Goal: Book appointment/travel/reservation

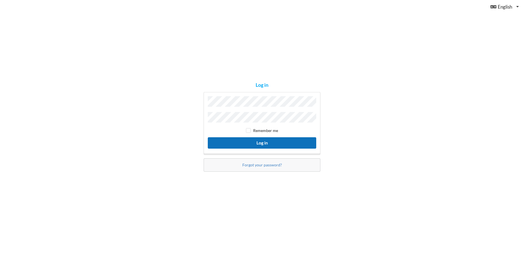
click at [238, 143] on button "Log in" at bounding box center [262, 142] width 109 height 11
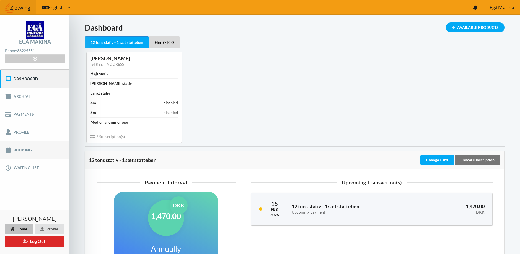
click at [26, 152] on link "Booking" at bounding box center [34, 150] width 69 height 18
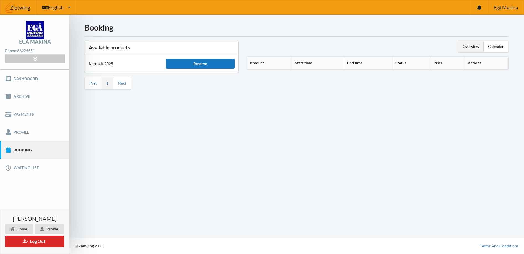
click at [187, 64] on div "Reserve" at bounding box center [200, 64] width 69 height 10
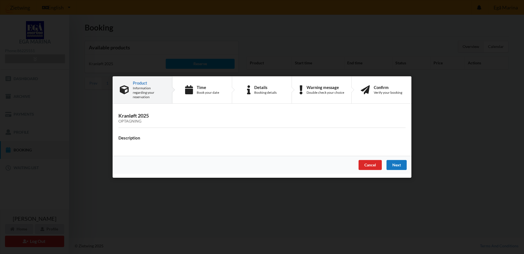
click at [394, 162] on div "Next" at bounding box center [397, 165] width 20 height 10
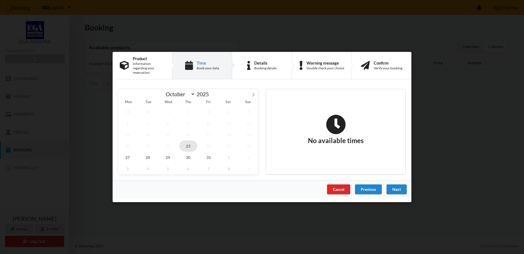
click at [186, 144] on span "23" at bounding box center [188, 145] width 18 height 11
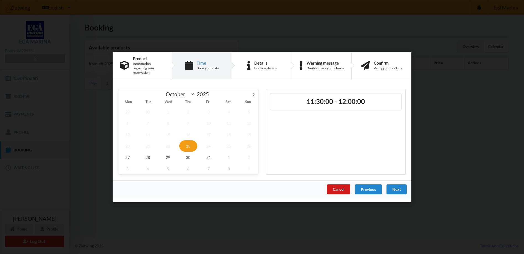
click at [338, 187] on div "Cancel" at bounding box center [338, 189] width 23 height 10
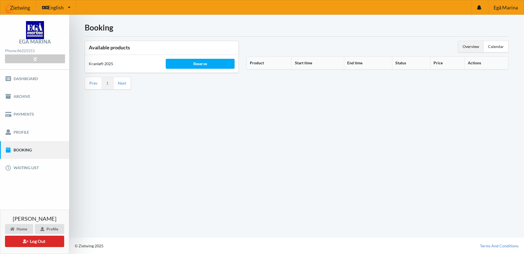
click at [279, 114] on div "Booking Available products Kranløft 2025 Reserve Prev 1 Next Overview Calendar …" at bounding box center [296, 126] width 455 height 223
drag, startPoint x: 462, startPoint y: 46, endPoint x: 465, endPoint y: 47, distance: 2.8
click at [463, 46] on div "Overview" at bounding box center [470, 46] width 25 height 11
click at [498, 47] on div "Calendar" at bounding box center [496, 46] width 25 height 11
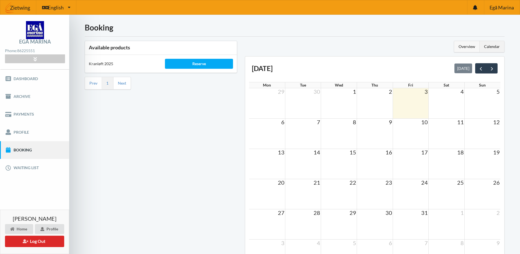
click at [465, 46] on div "Overview" at bounding box center [466, 46] width 25 height 11
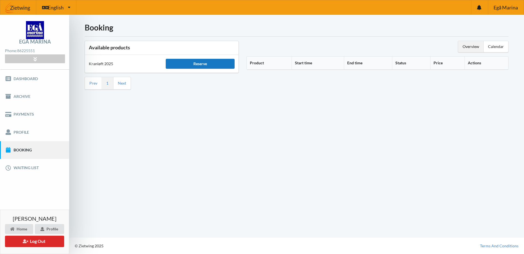
click at [209, 63] on div "Reserve" at bounding box center [200, 64] width 69 height 10
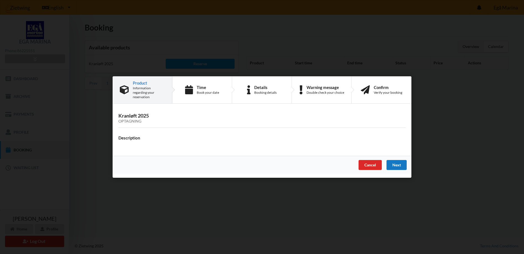
click at [394, 162] on div "Next" at bounding box center [397, 165] width 20 height 10
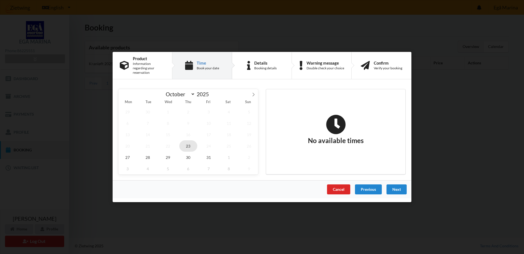
click at [189, 143] on span "23" at bounding box center [188, 145] width 18 height 11
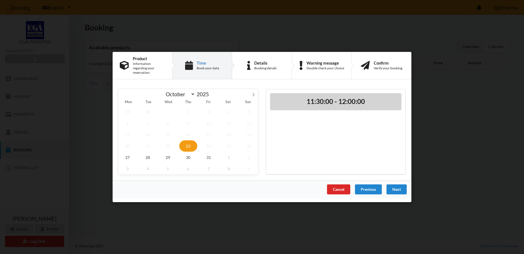
click at [340, 99] on h2 "11:30:00 - 12:00:00" at bounding box center [335, 101] width 123 height 9
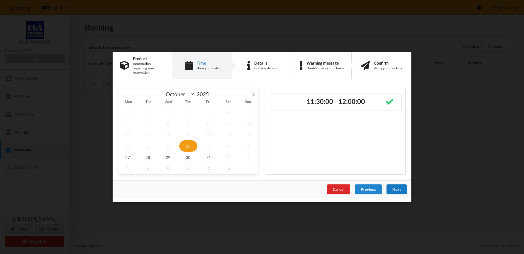
click at [399, 186] on div "Next" at bounding box center [397, 189] width 20 height 10
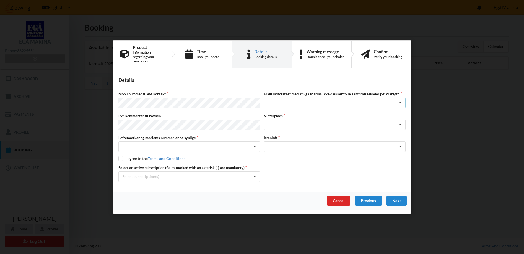
click at [287, 101] on div "Jeg har tæpper med og tager selv ansvaret for eventuelle folie samt ridseskader…" at bounding box center [335, 103] width 142 height 11
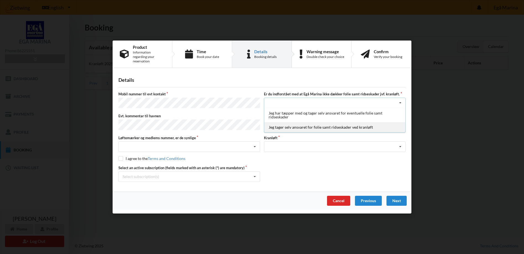
click at [293, 126] on div "Jeg tager selv ansvaret for folie samt ridseskader ved kranløft" at bounding box center [334, 127] width 141 height 10
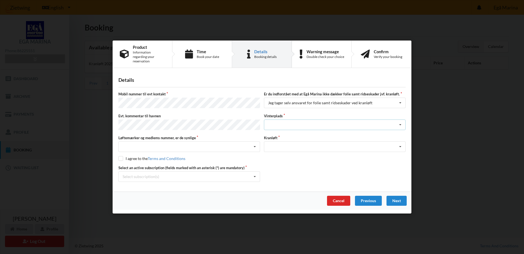
click at [272, 122] on div "Landplads nr. 1 Landplads nr. 2 Landplads nr.3 Landplads nr. 4 Landplads nr. 5 …" at bounding box center [335, 124] width 142 height 11
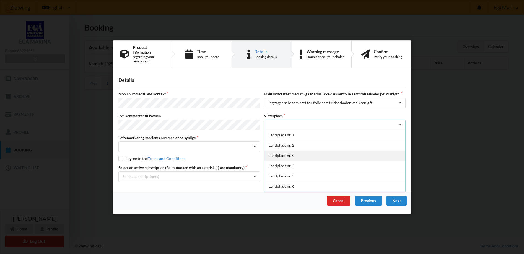
click at [283, 152] on div "Landplads nr.3" at bounding box center [334, 155] width 141 height 10
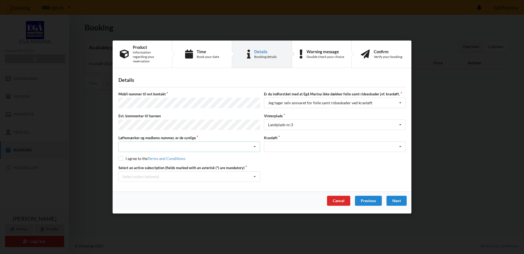
click at [170, 141] on div "Nej, jeg kontakter havnekontoret inden løftet Ja, mine mærker er synlige og int…" at bounding box center [189, 146] width 142 height 11
click at [143, 164] on div "Ja, mine mærker er synlige og intakte" at bounding box center [189, 167] width 141 height 10
click at [122, 156] on input "checkbox" at bounding box center [120, 158] width 5 height 5
checkbox input "true"
click at [131, 174] on div "Select subscription(s)" at bounding box center [141, 176] width 37 height 5
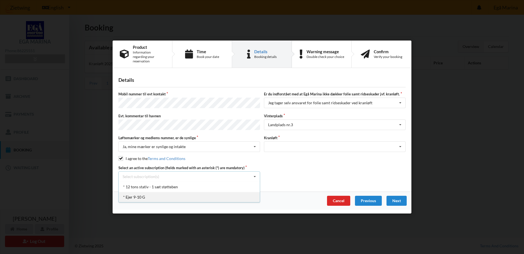
click at [133, 192] on div "* Ejer 9-10 G" at bounding box center [189, 197] width 141 height 10
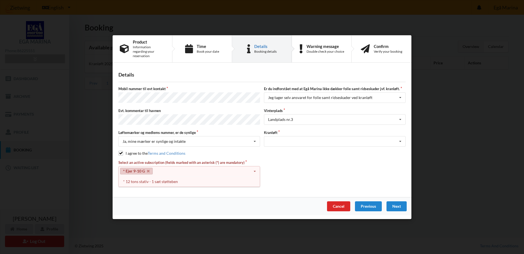
click at [172, 166] on div "* Ejer 9-10 G Select subscription(s) * 12 tons stativ - 1 sæt støtteben * Ejer …" at bounding box center [189, 171] width 142 height 11
click at [256, 167] on icon at bounding box center [255, 171] width 8 height 10
click at [257, 167] on icon at bounding box center [255, 171] width 8 height 10
click at [163, 178] on div "* 12 tons stativ - 1 sæt støtteben" at bounding box center [189, 181] width 141 height 10
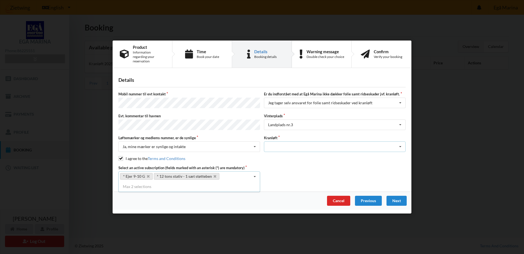
click at [280, 141] on div "Optagning" at bounding box center [335, 146] width 142 height 11
click at [278, 154] on div "Optagning" at bounding box center [334, 156] width 141 height 10
click at [393, 196] on div "Next" at bounding box center [397, 200] width 20 height 10
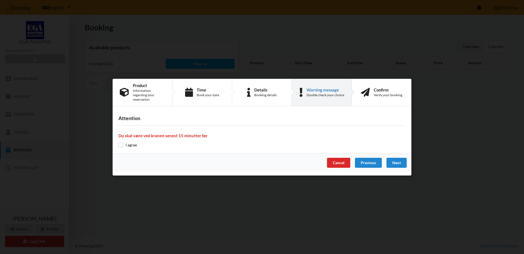
click at [122, 143] on input "checkbox" at bounding box center [120, 144] width 5 height 5
checkbox input "true"
click at [398, 159] on div "Next" at bounding box center [397, 162] width 20 height 10
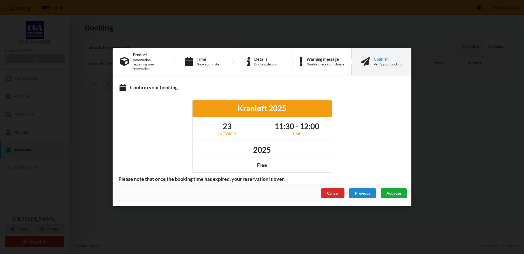
click at [394, 190] on span "Activate" at bounding box center [394, 192] width 14 height 5
